Goal: Transaction & Acquisition: Purchase product/service

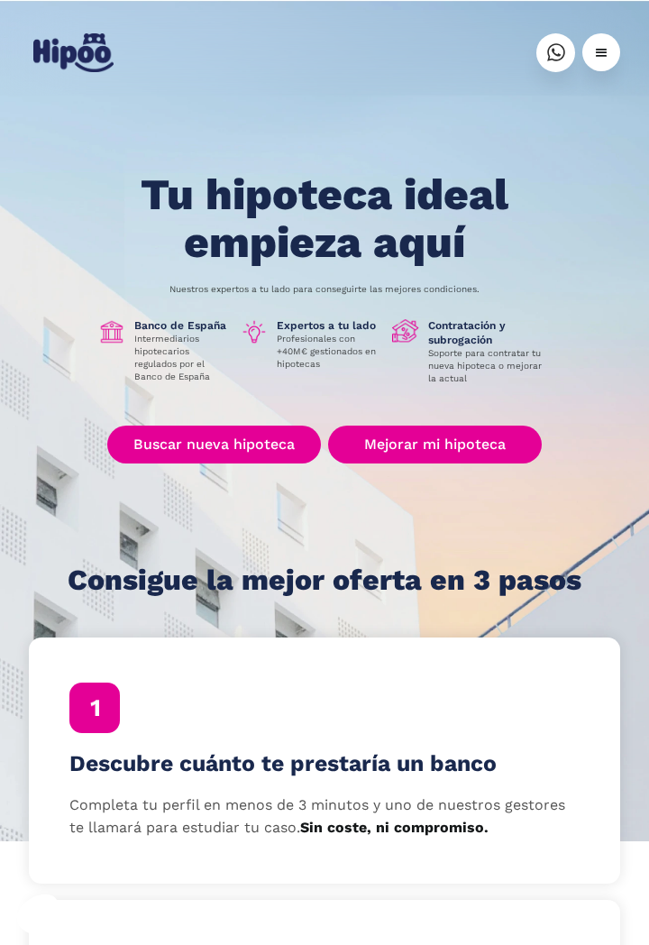
click at [255, 444] on link "Buscar nueva hipoteca" at bounding box center [214, 444] width 214 height 38
click at [228, 455] on link "Buscar nueva hipoteca" at bounding box center [214, 444] width 214 height 38
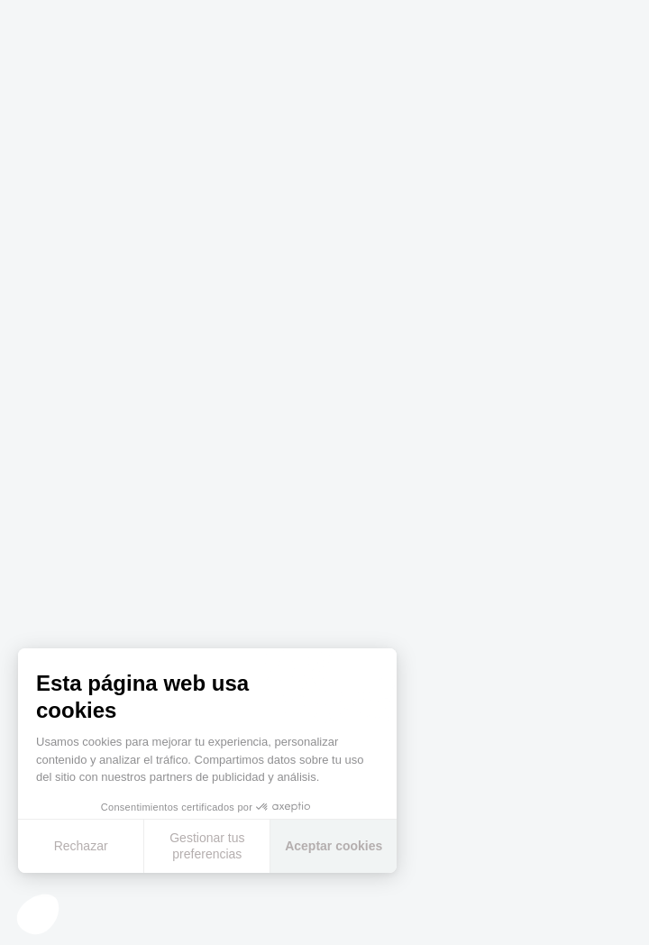
click at [330, 851] on button "Aceptar cookies" at bounding box center [333, 845] width 126 height 53
